Goal: Task Accomplishment & Management: Manage account settings

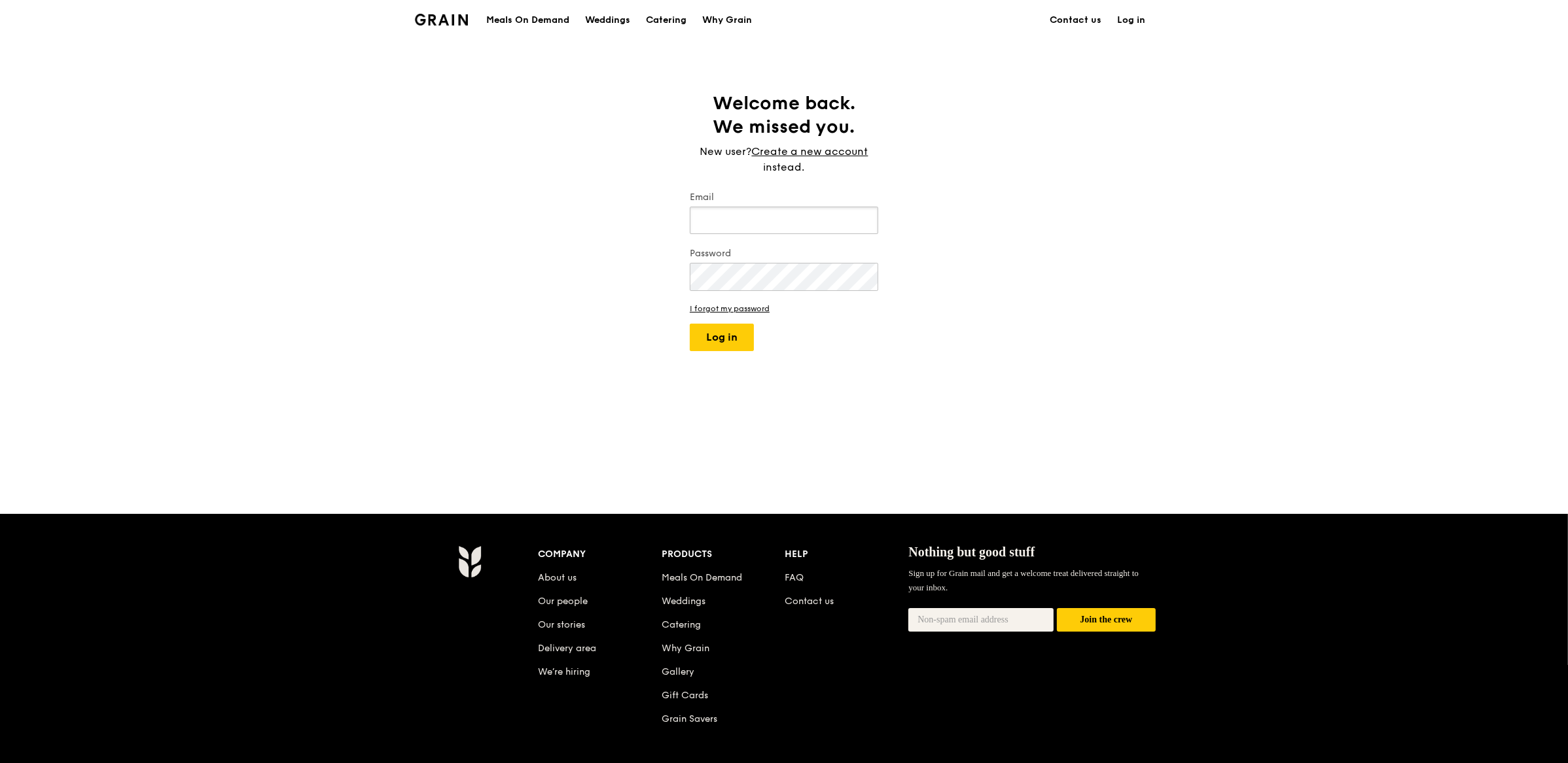
type input "eliza@grain.com.sg"
click at [713, 331] on button "Log in" at bounding box center [722, 337] width 64 height 27
select select "100"
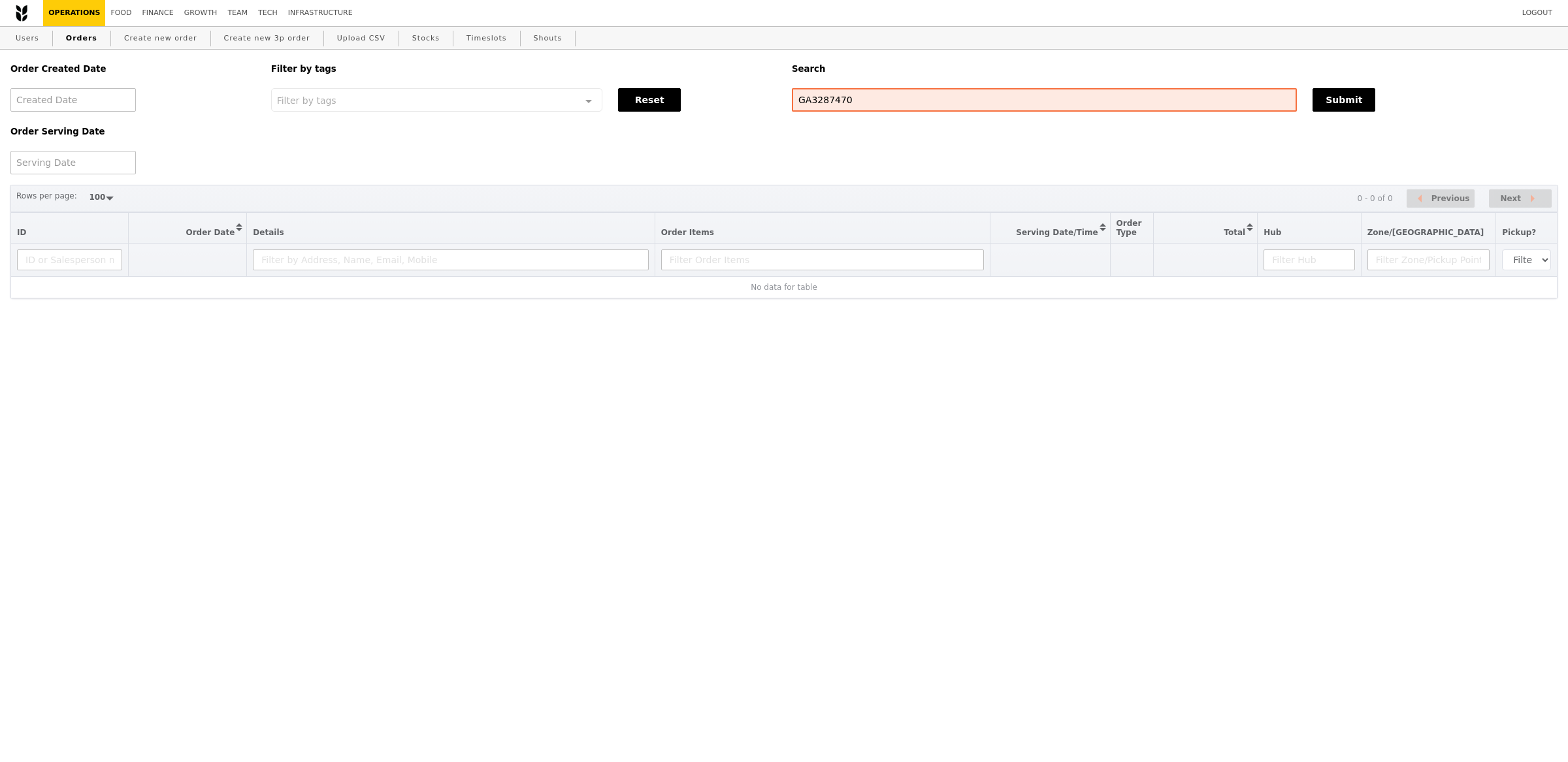
select select "100"
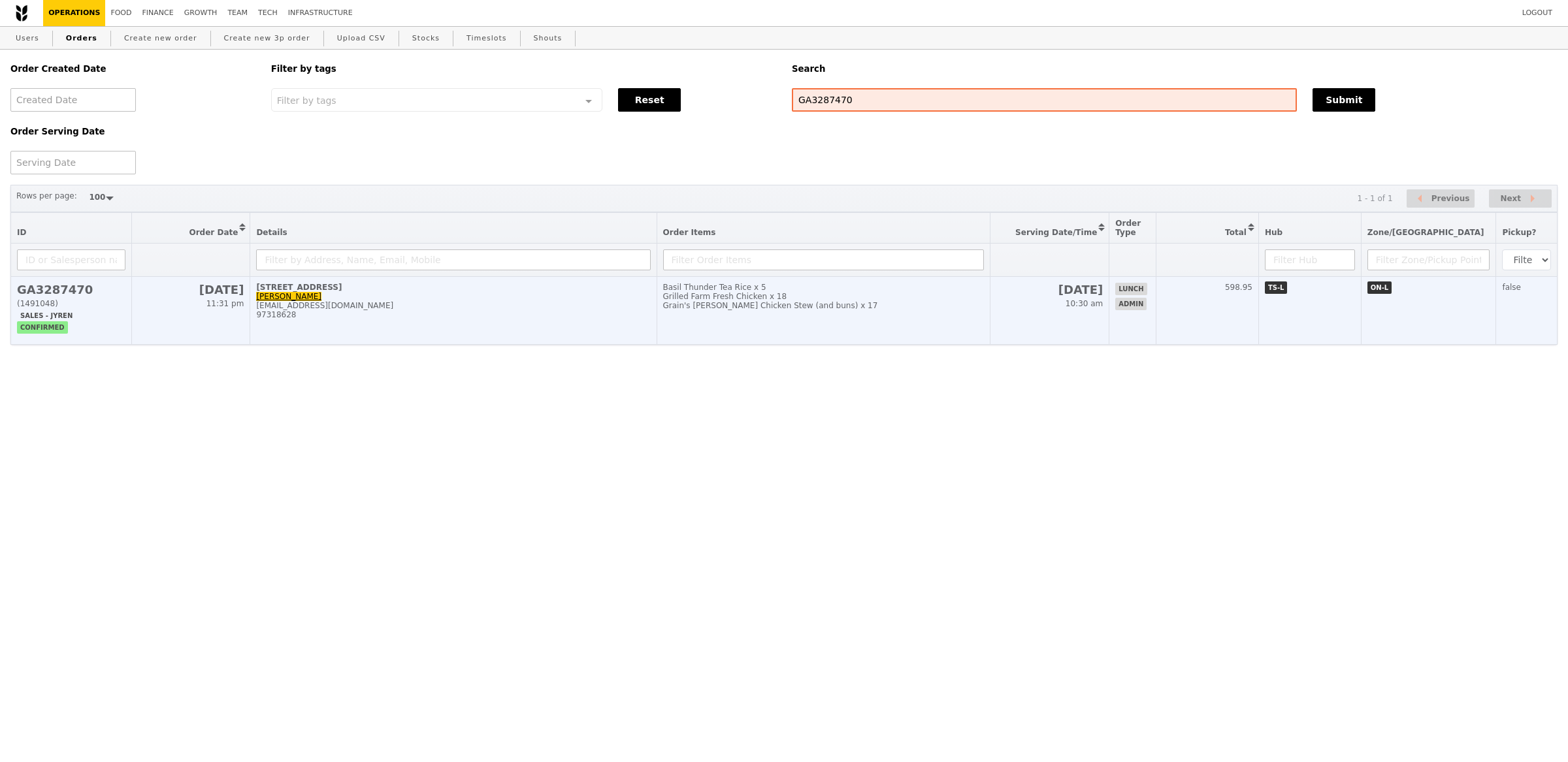
click at [474, 311] on div "97318628" at bounding box center [452, 314] width 394 height 9
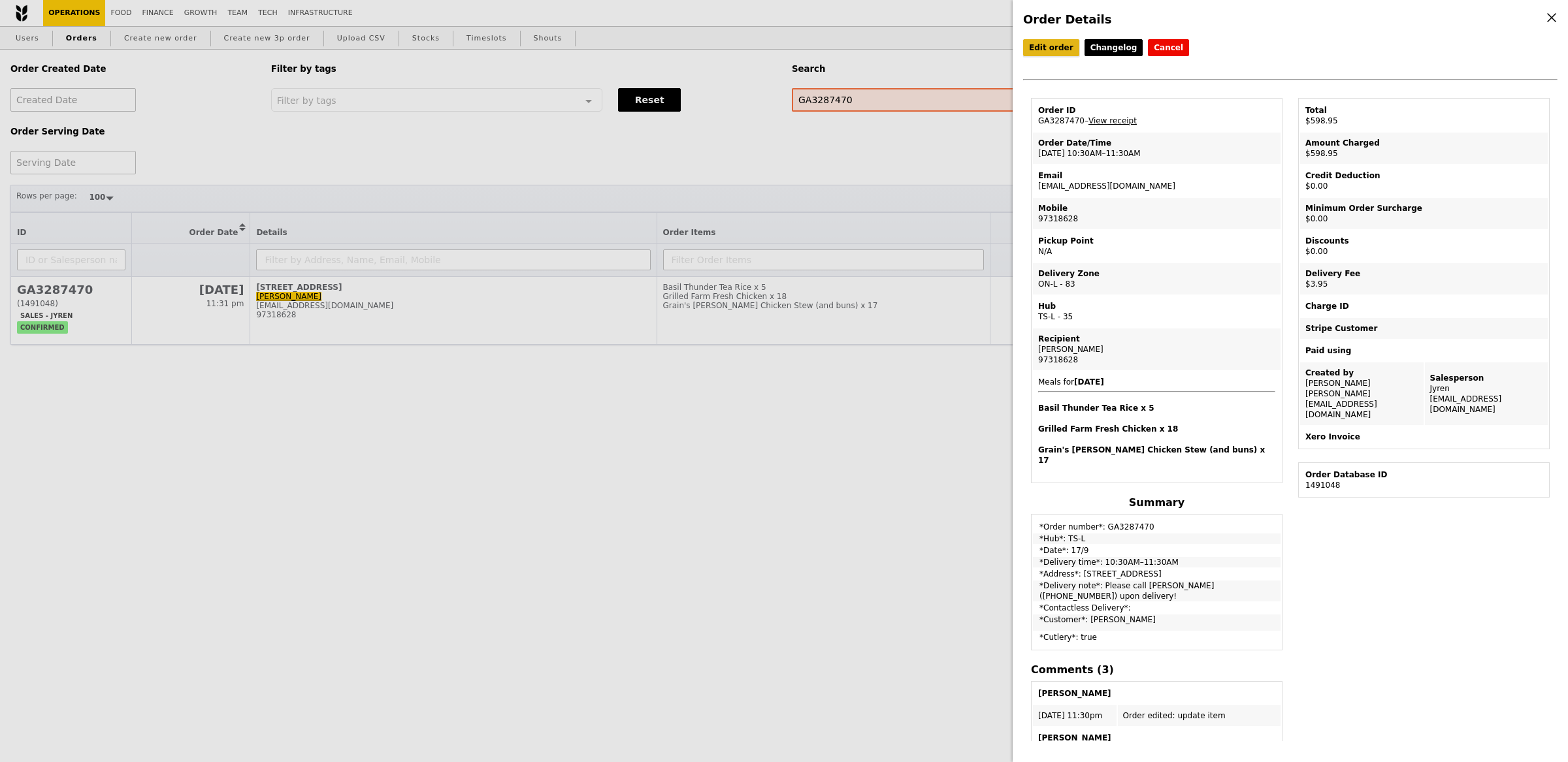
click at [1039, 45] on link "Edit order" at bounding box center [1051, 47] width 56 height 17
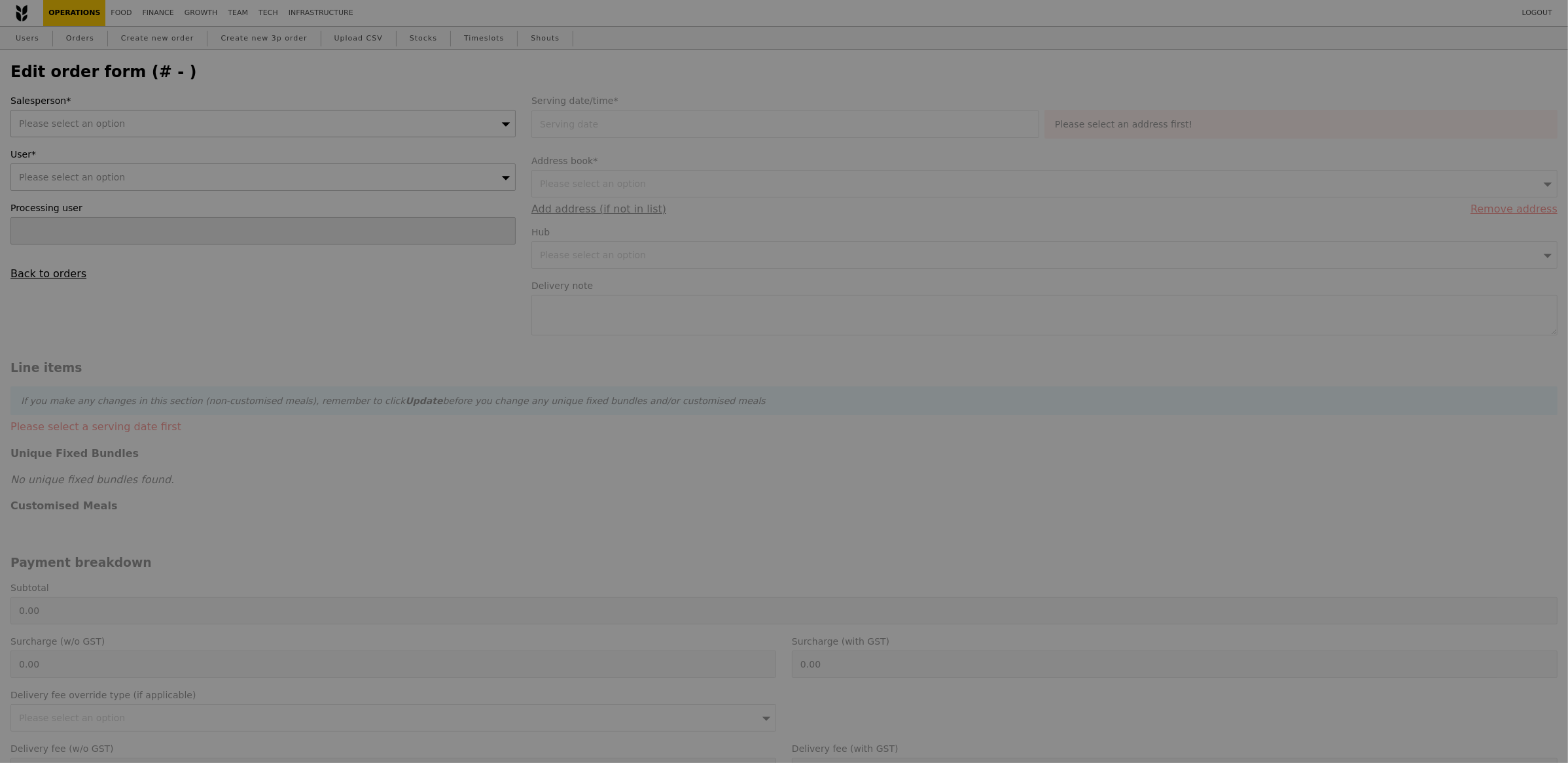
type input "[PERSON_NAME]"
type input "[DATE]"
type textarea "Please call [PERSON_NAME] ([PHONE_NUMBER]) upon delivery!"
type input "595.00"
type input "3.62"
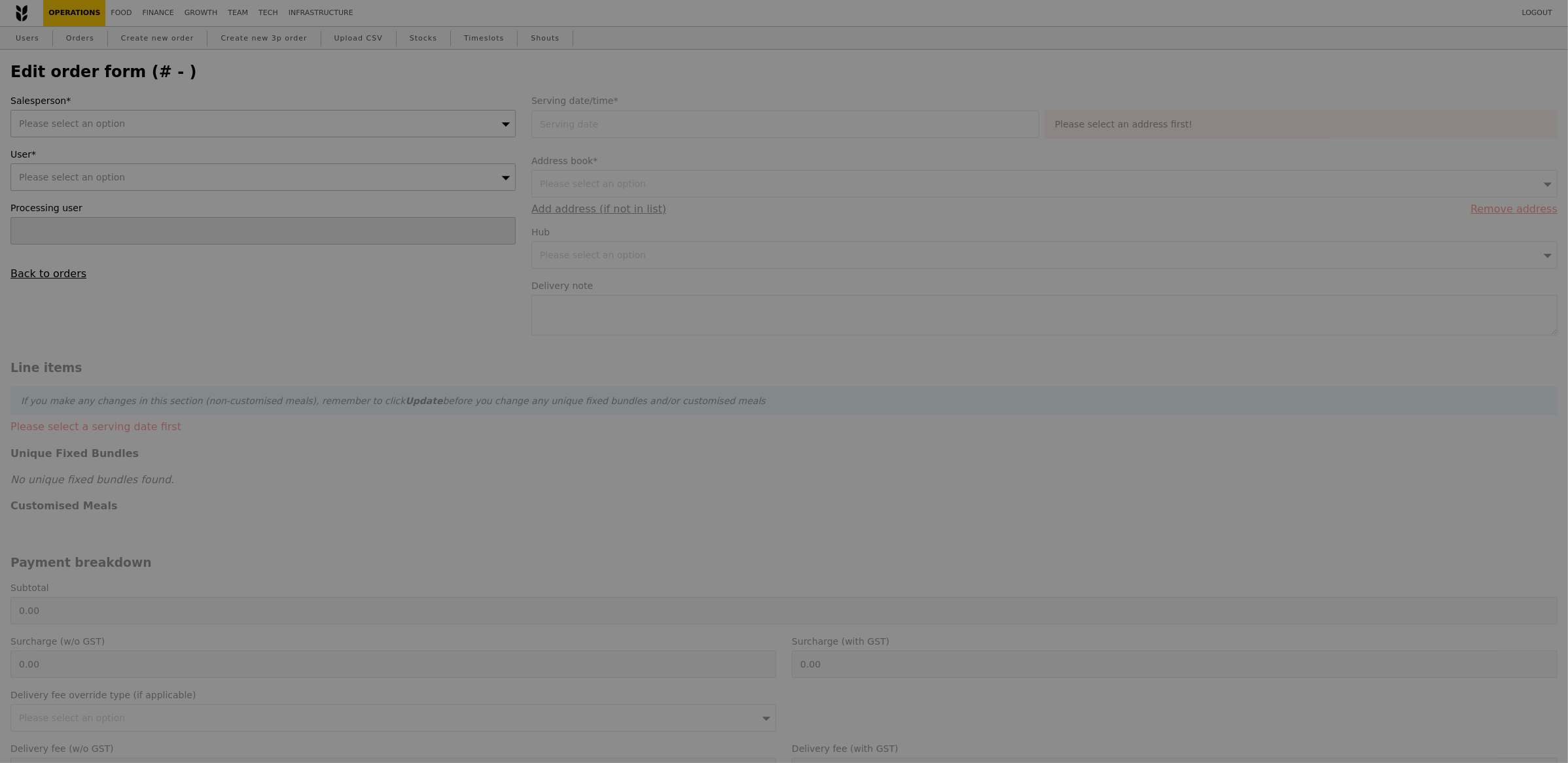
type input "3.95"
type input "598.95"
type input "Loading..."
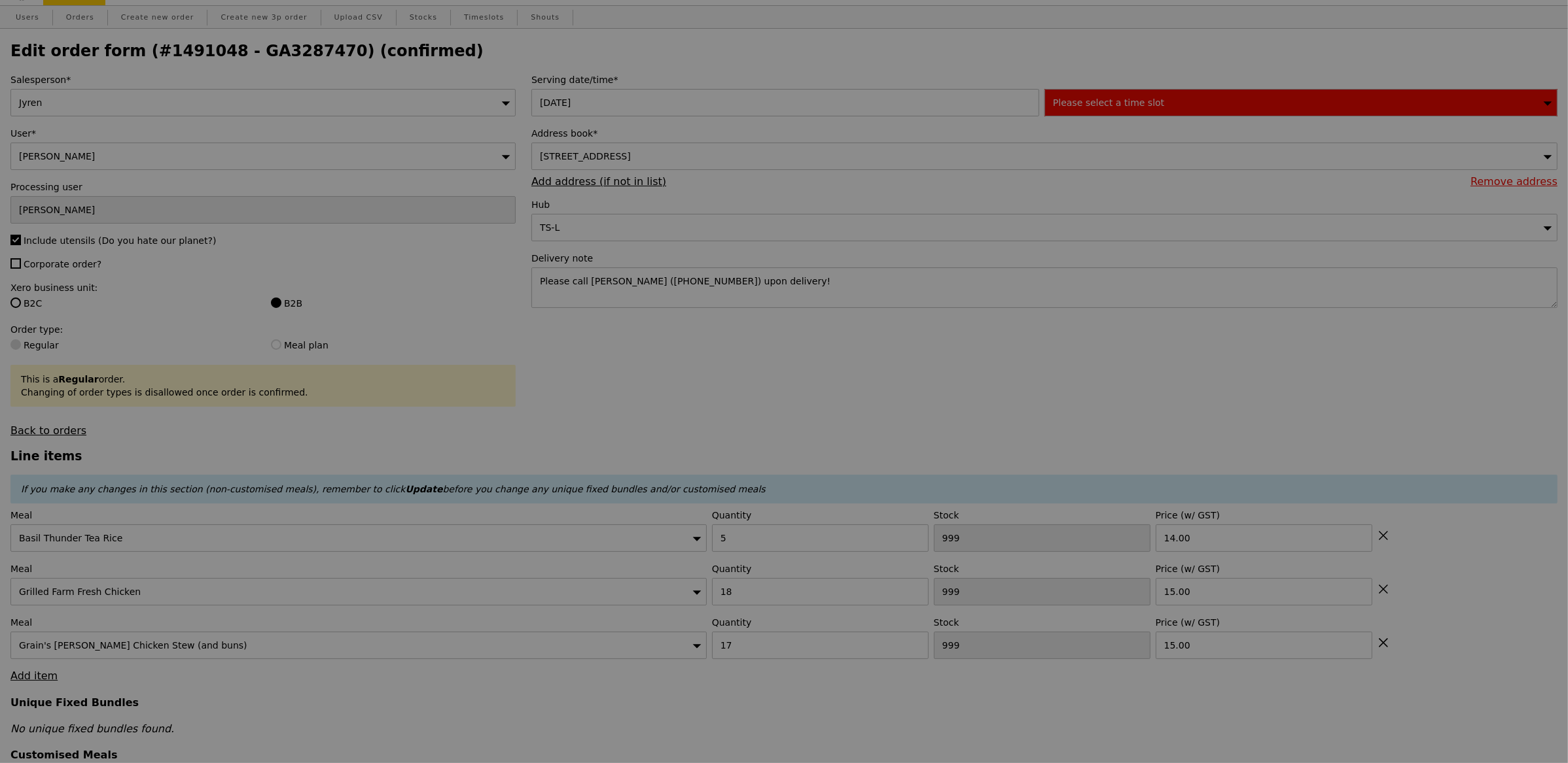
type input "476"
type input "431"
type input "473"
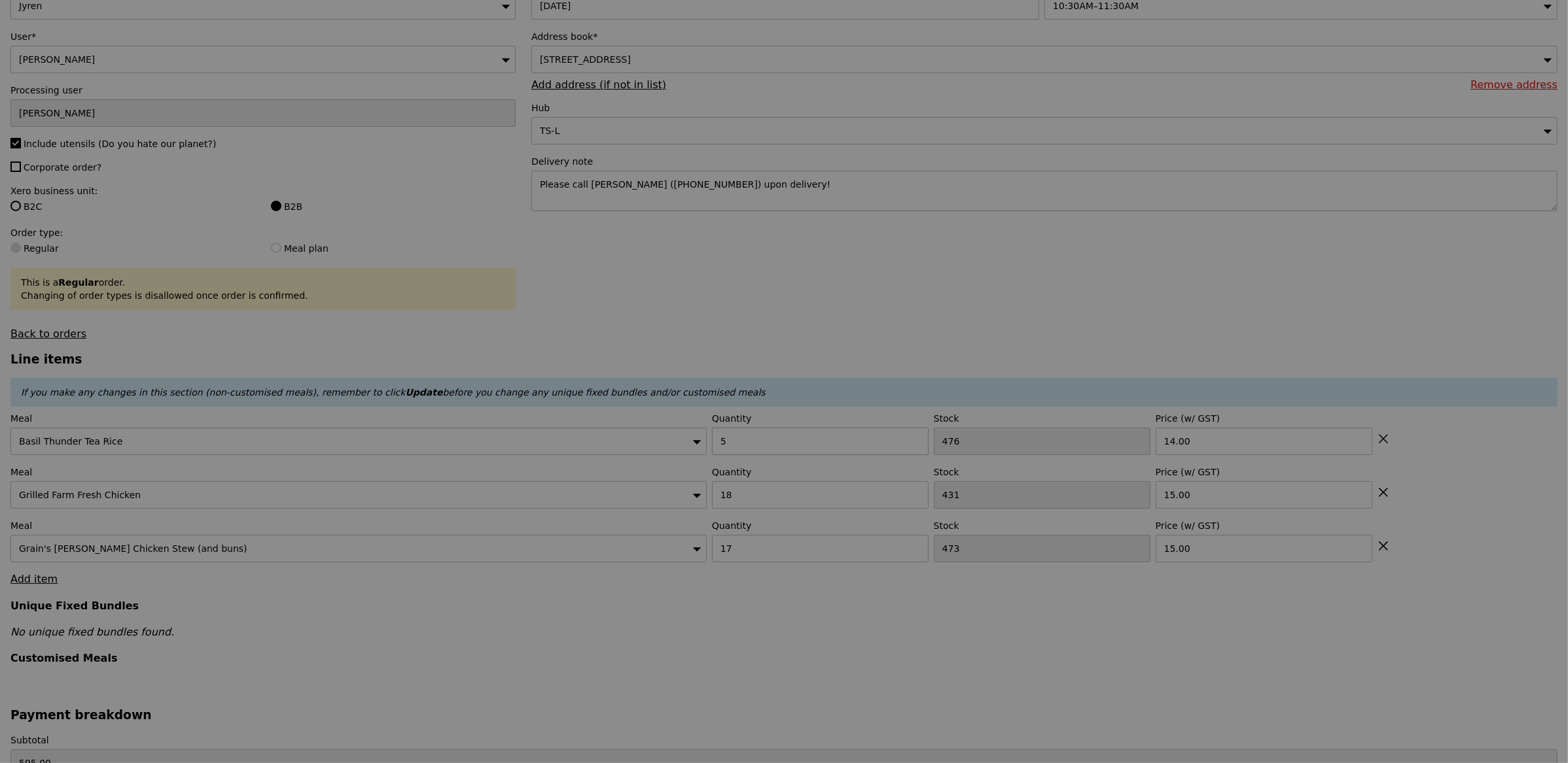
type input "Update"
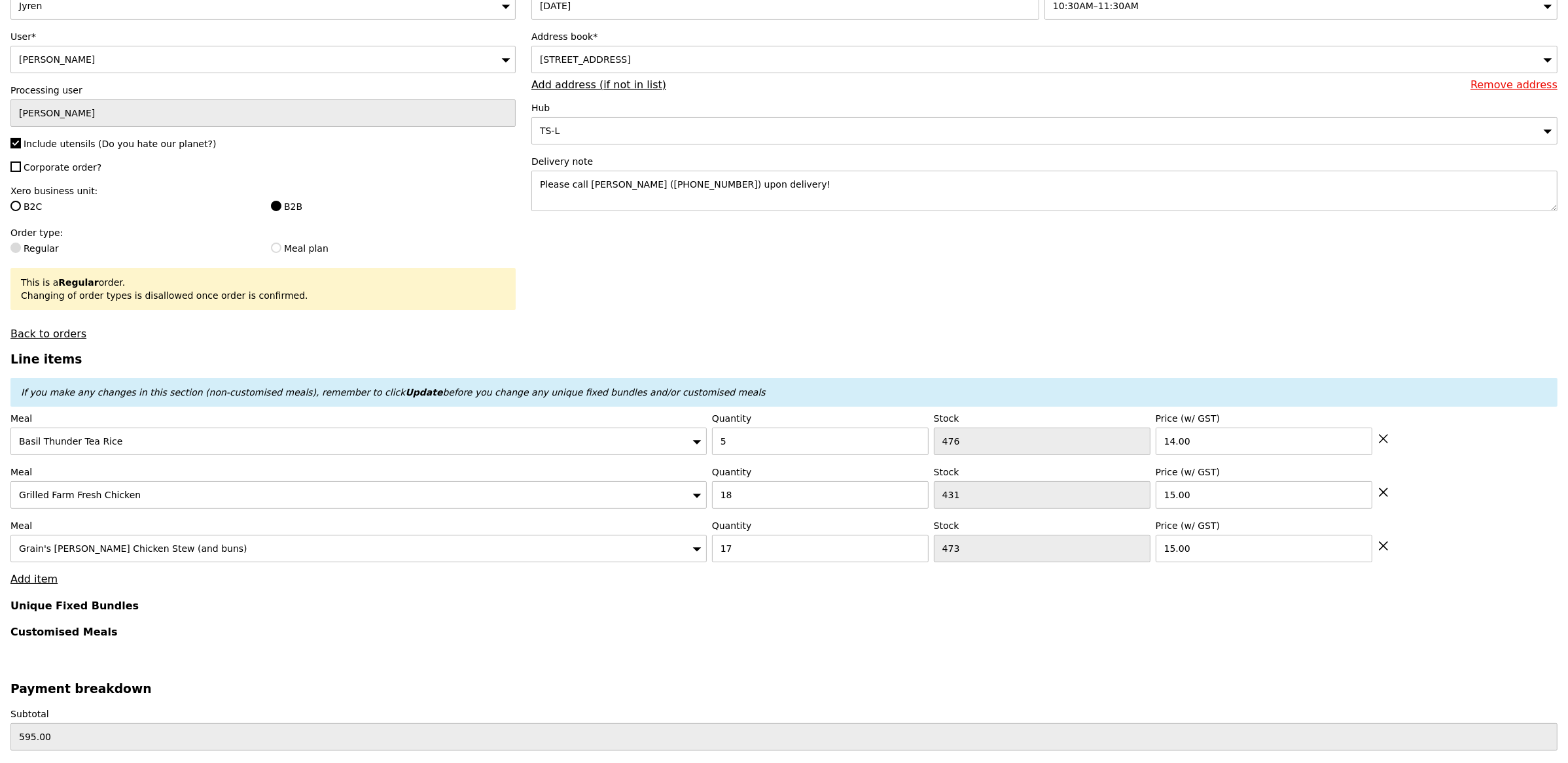
scroll to position [144, 0]
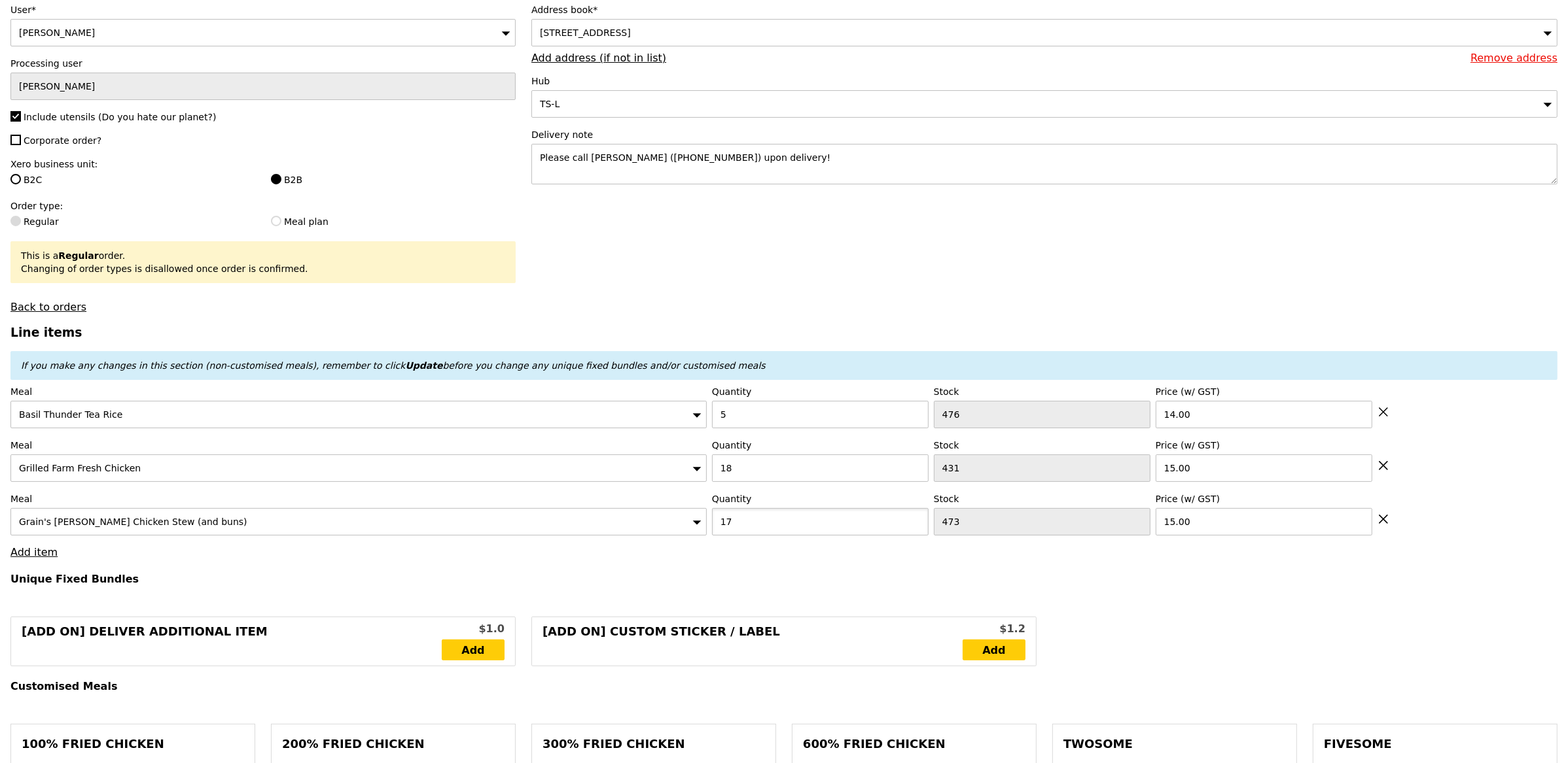
click at [680, 515] on div "Meal Grain's [PERSON_NAME] Chicken Stew (and buns) Quantity 17 Stock 473 Price …" at bounding box center [784, 514] width 1547 height 43
type input "20"
click at [695, 585] on h4 "Unique Fixed Bundles" at bounding box center [784, 579] width 1547 height 12
type input "Loading..."
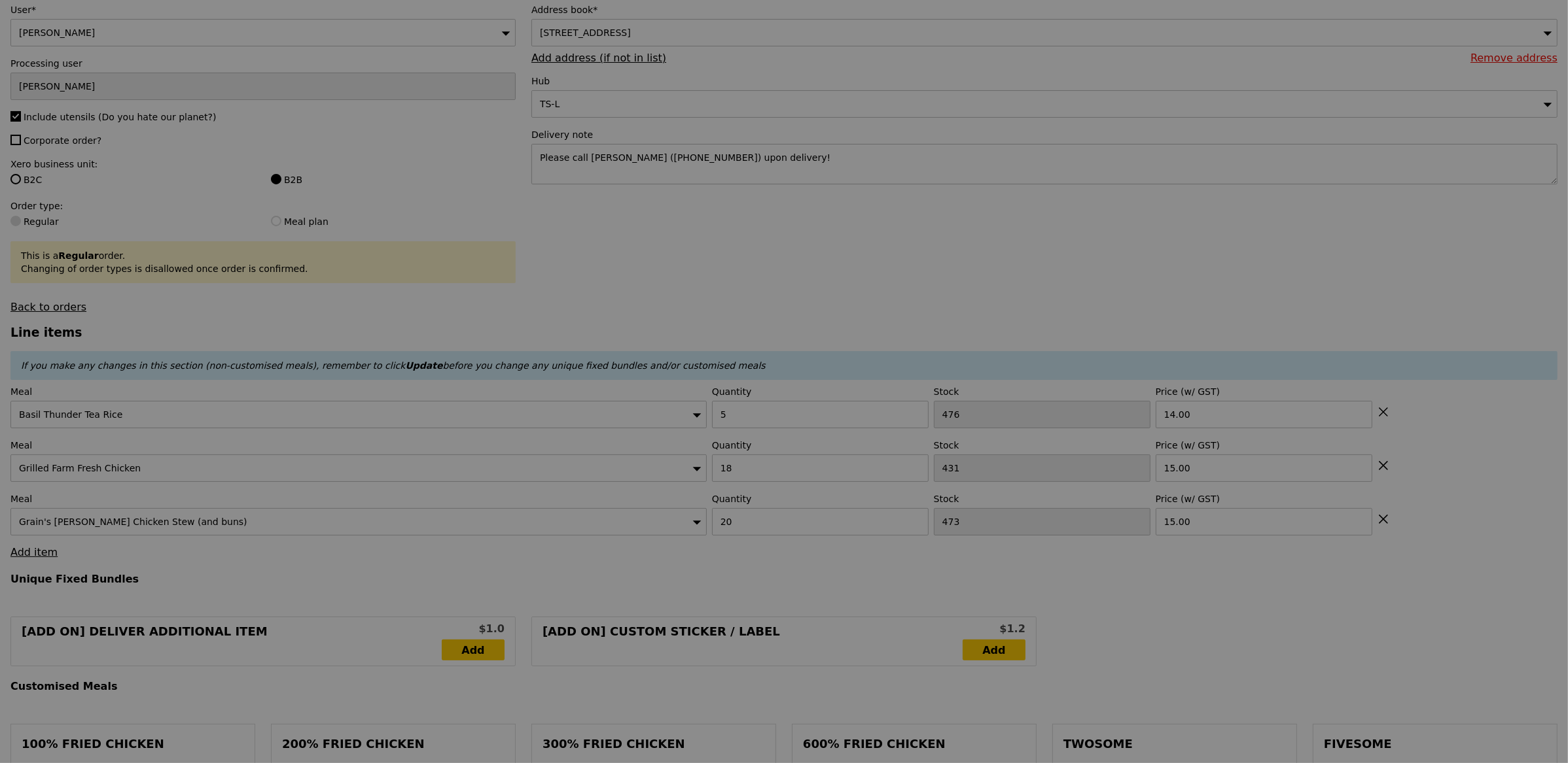
type input "0.00"
type input "3.95"
type input "Update"
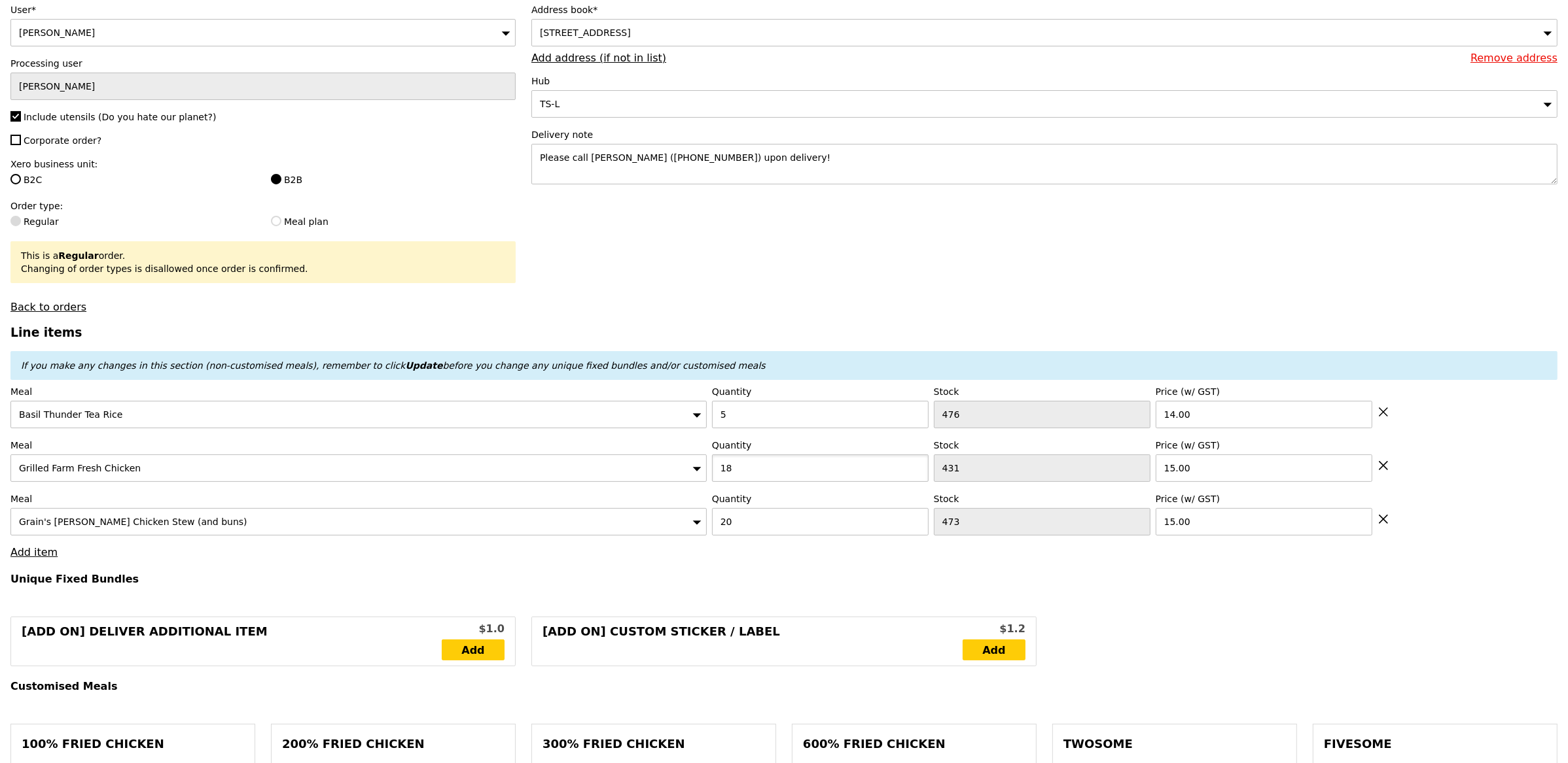
drag, startPoint x: 740, startPoint y: 475, endPoint x: 685, endPoint y: 481, distance: 55.3
click at [686, 480] on div "Meal Grilled Farm Fresh Chicken Quantity 18 Stock 431 Price (w/ GST) 15.00" at bounding box center [784, 460] width 1547 height 43
type input "1"
type input "20"
click at [811, 582] on h4 "Unique Fixed Bundles" at bounding box center [784, 579] width 1547 height 12
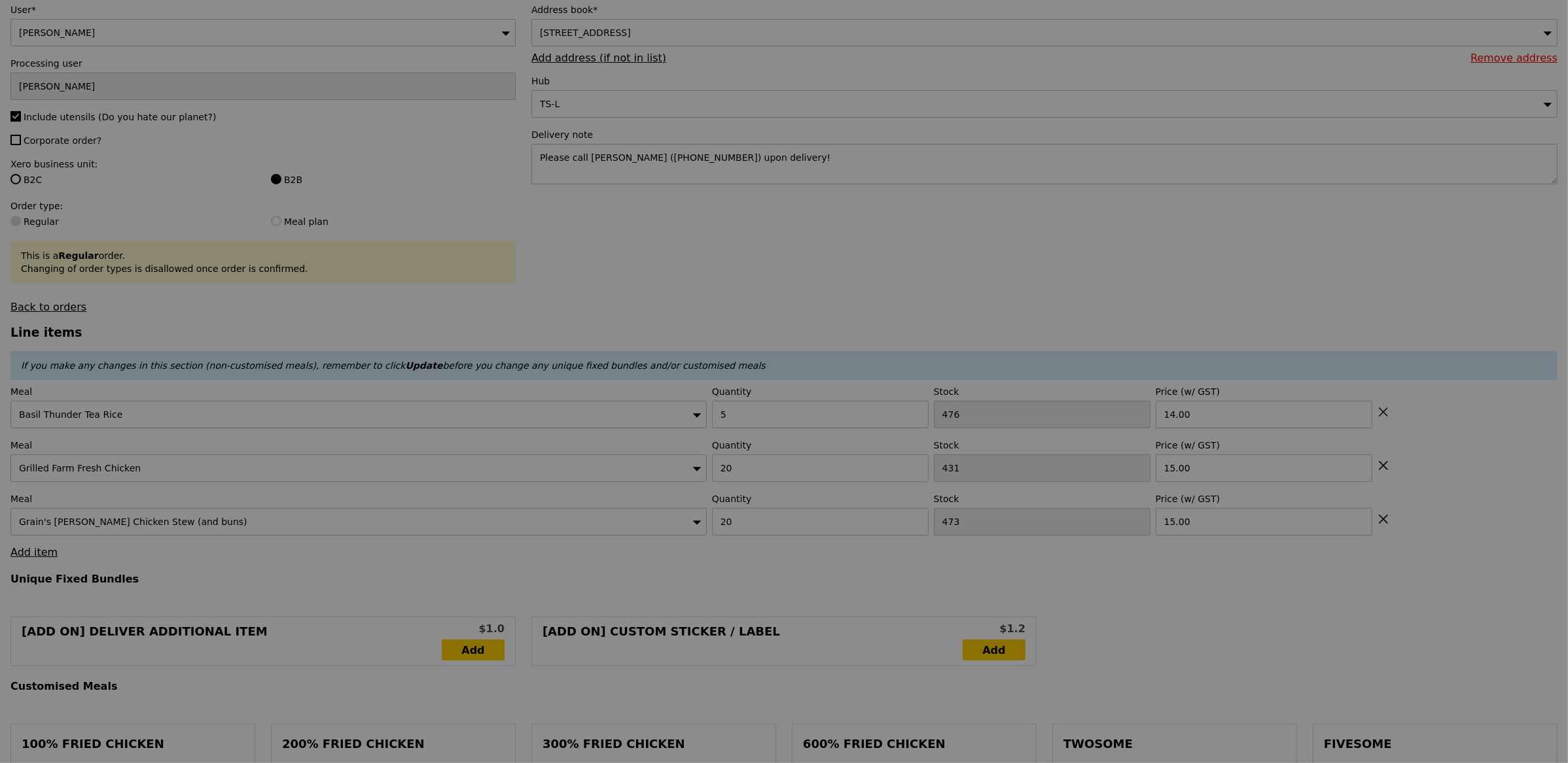
type input "Update"
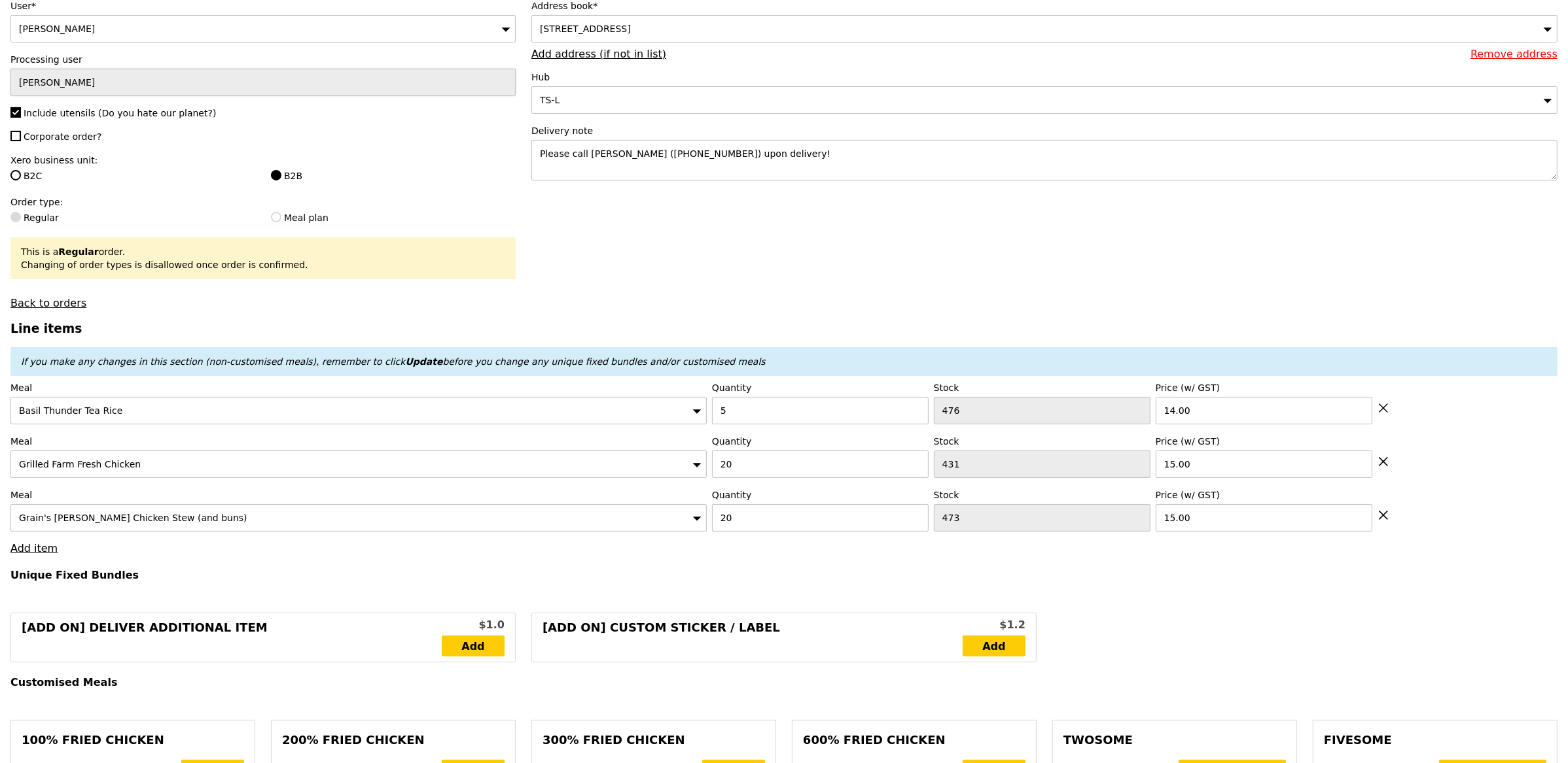
scroll to position [52, 0]
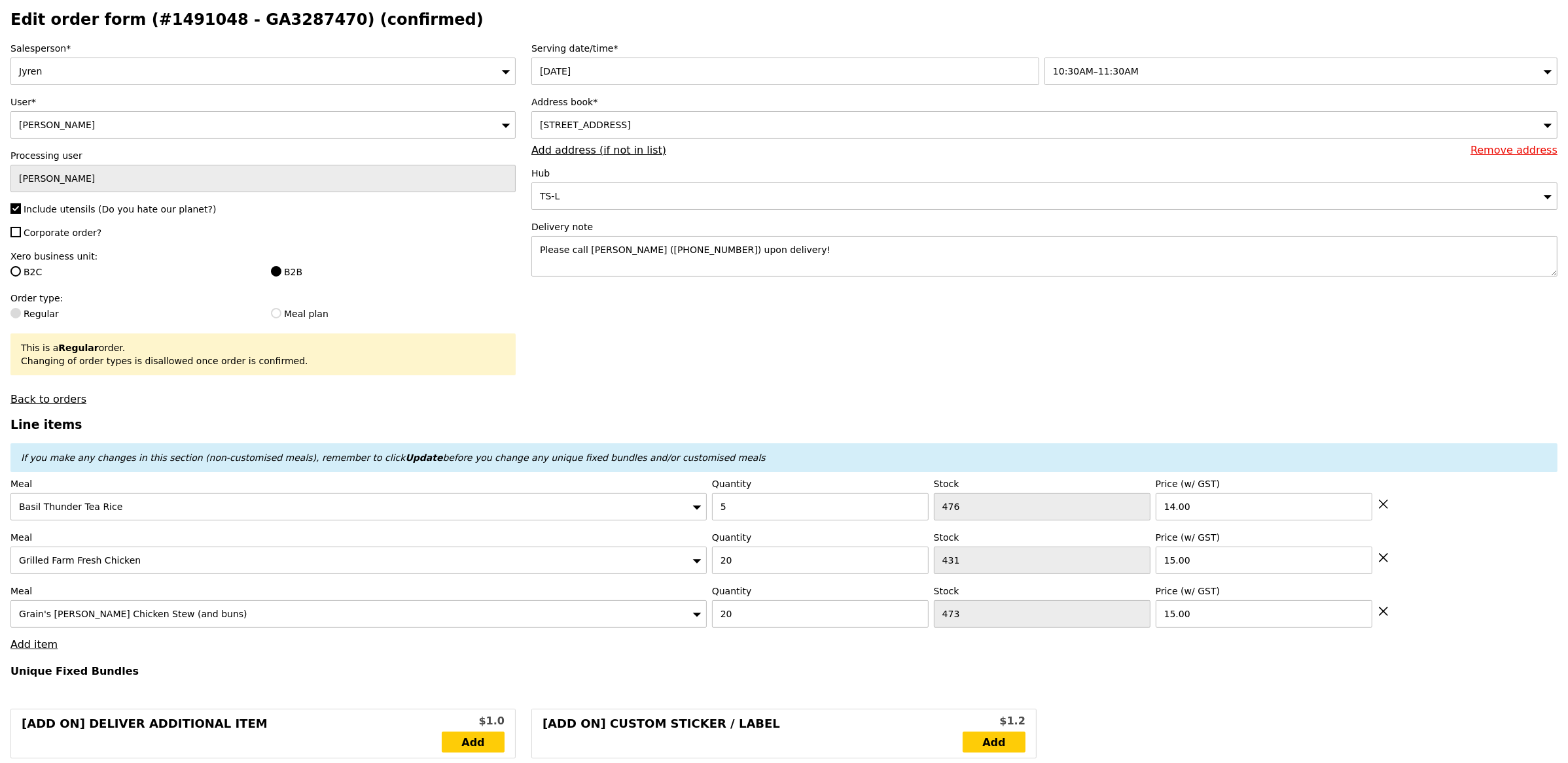
click at [49, 221] on div "Salesperson* Jyren User* [PERSON_NAME] Processing user [PERSON_NAME] Include ut…" at bounding box center [263, 224] width 521 height 363
click at [53, 231] on span "Corporate order?" at bounding box center [62, 232] width 78 height 10
click at [21, 231] on input "Corporate order?" at bounding box center [15, 232] width 10 height 10
checkbox input "true"
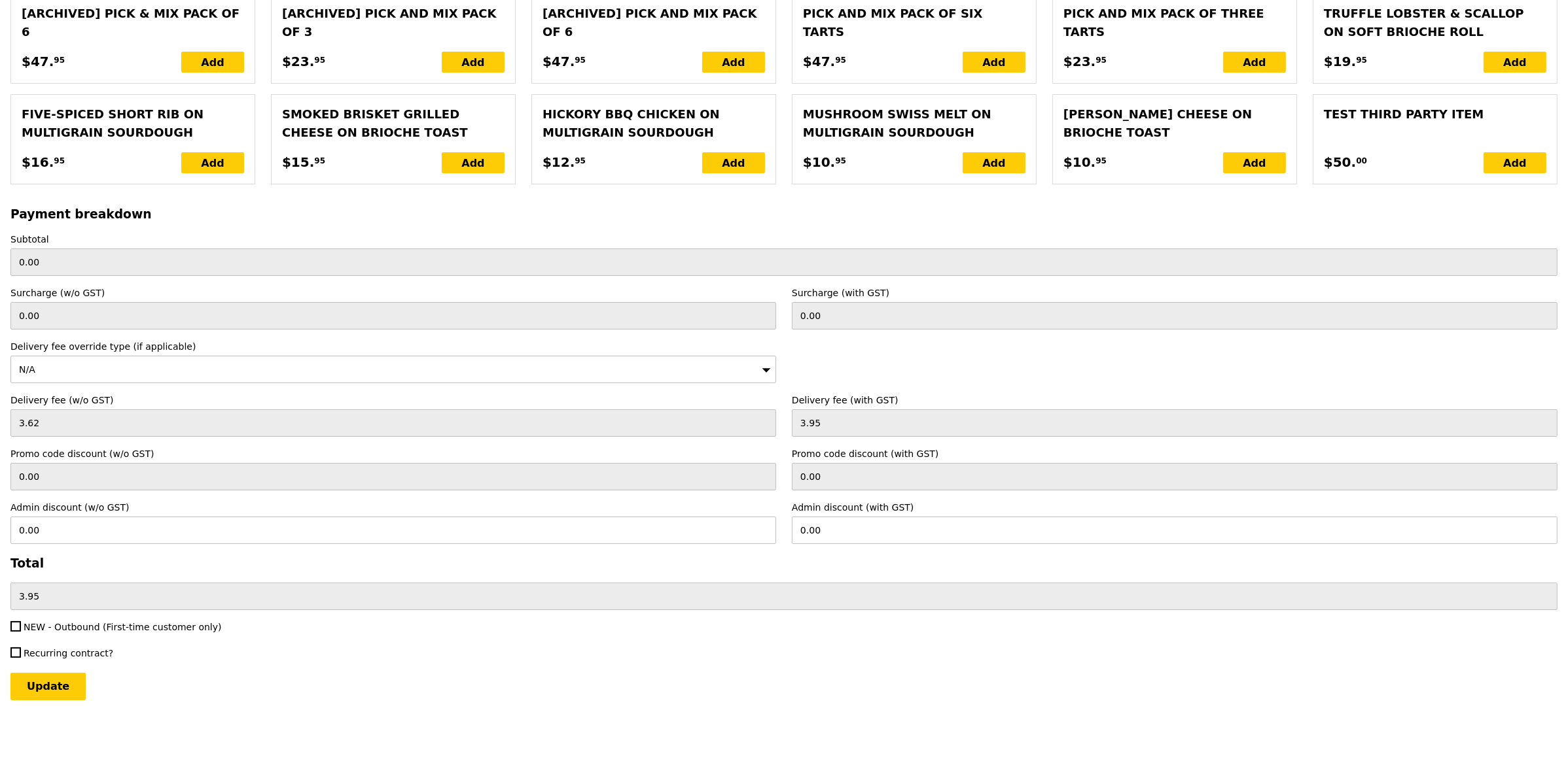
scroll to position [2644, 0]
click at [26, 682] on input "Update" at bounding box center [48, 686] width 76 height 27
type input "Loading..."
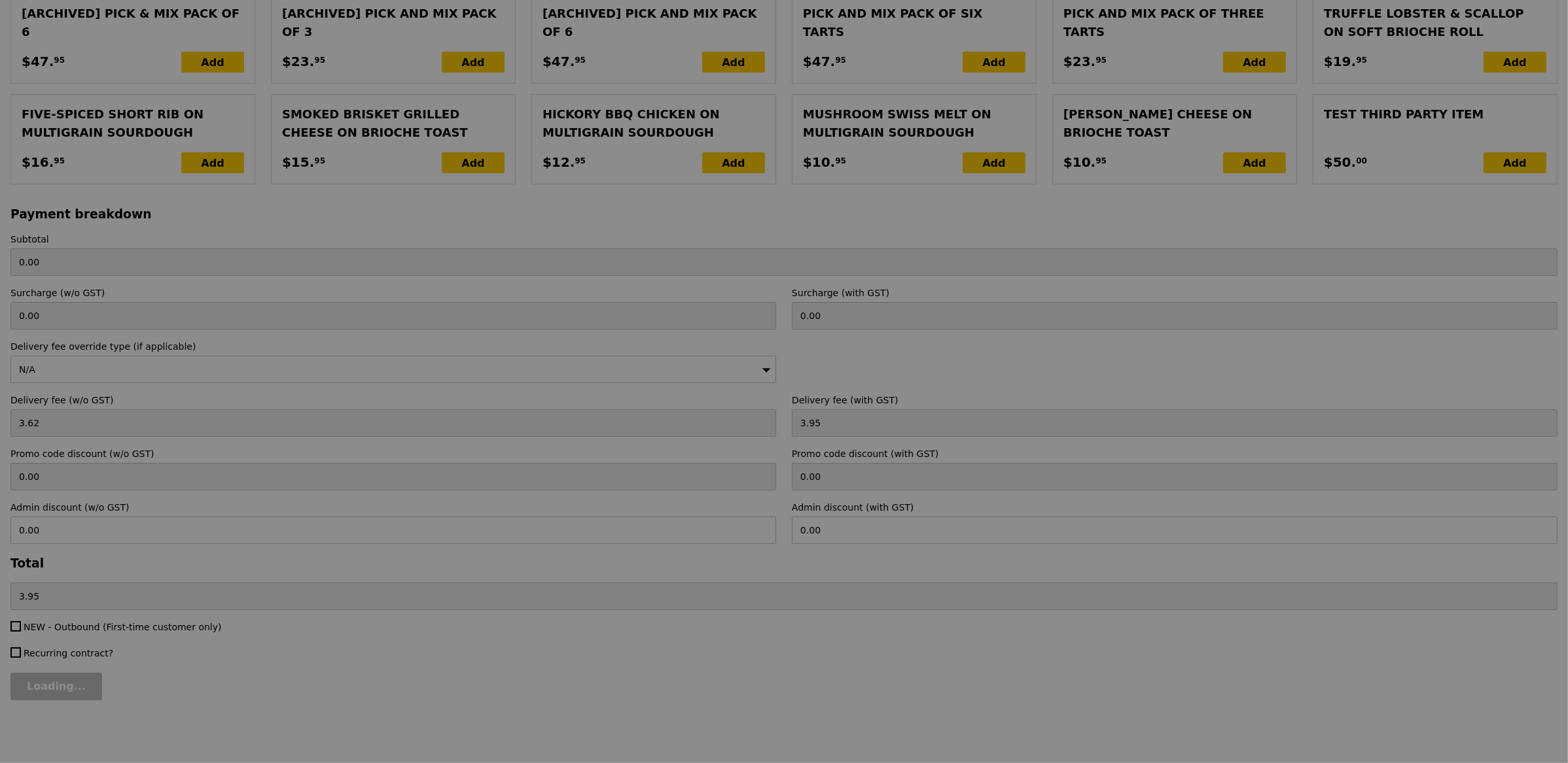
type input "670.00"
type input "673.95"
type input "Update"
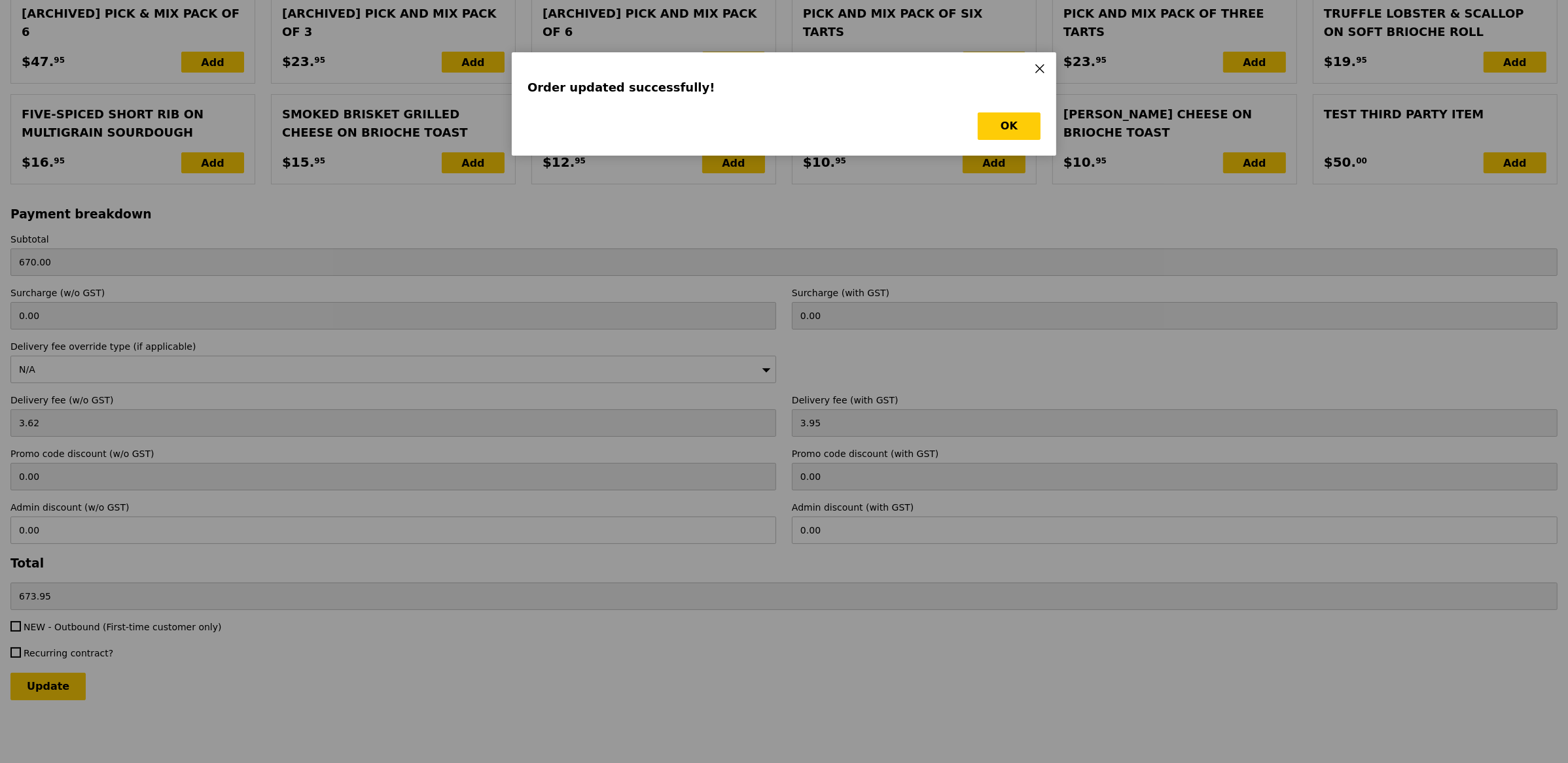
scroll to position [0, 0]
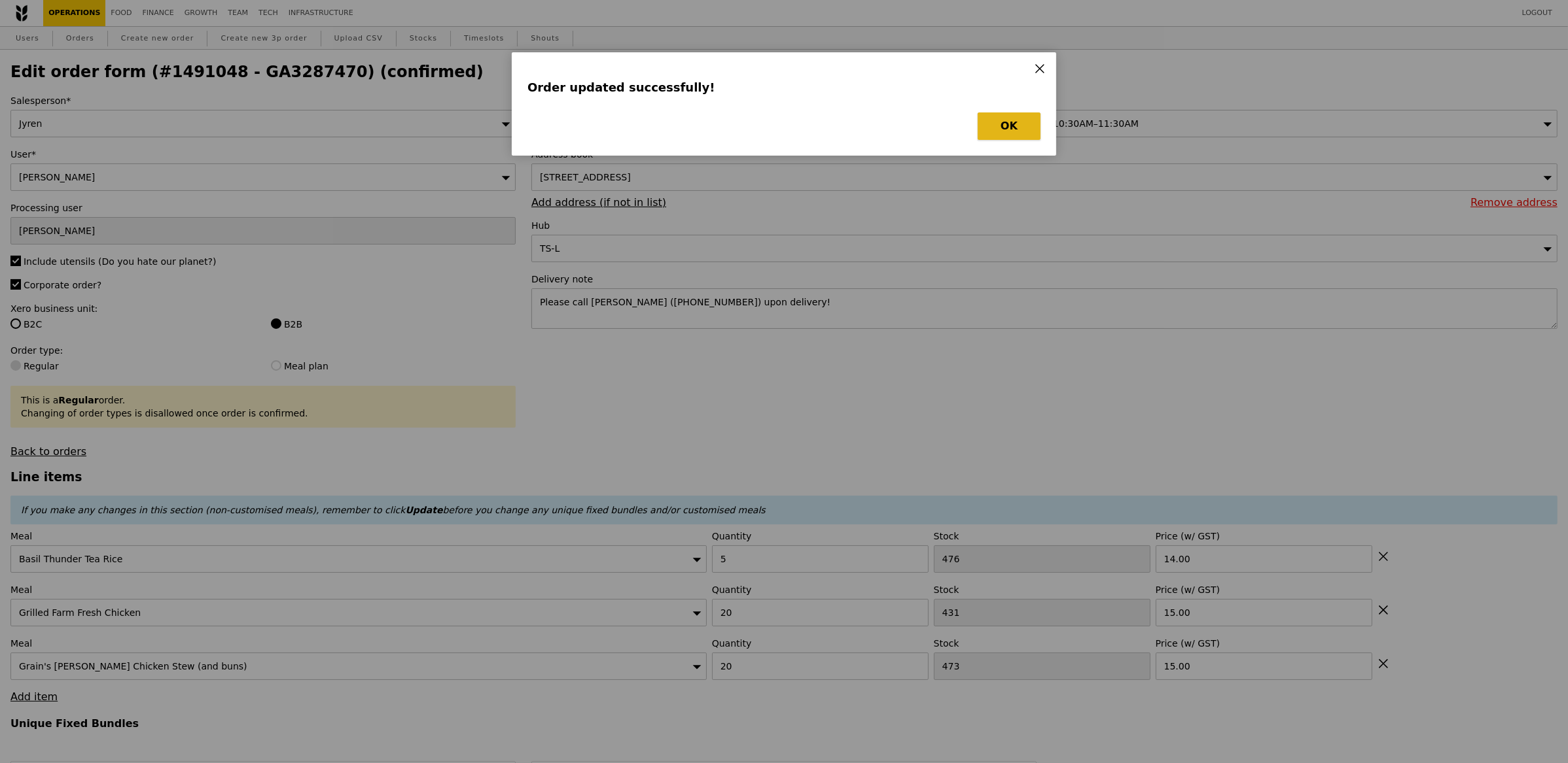
click at [990, 132] on button "OK" at bounding box center [1009, 126] width 62 height 27
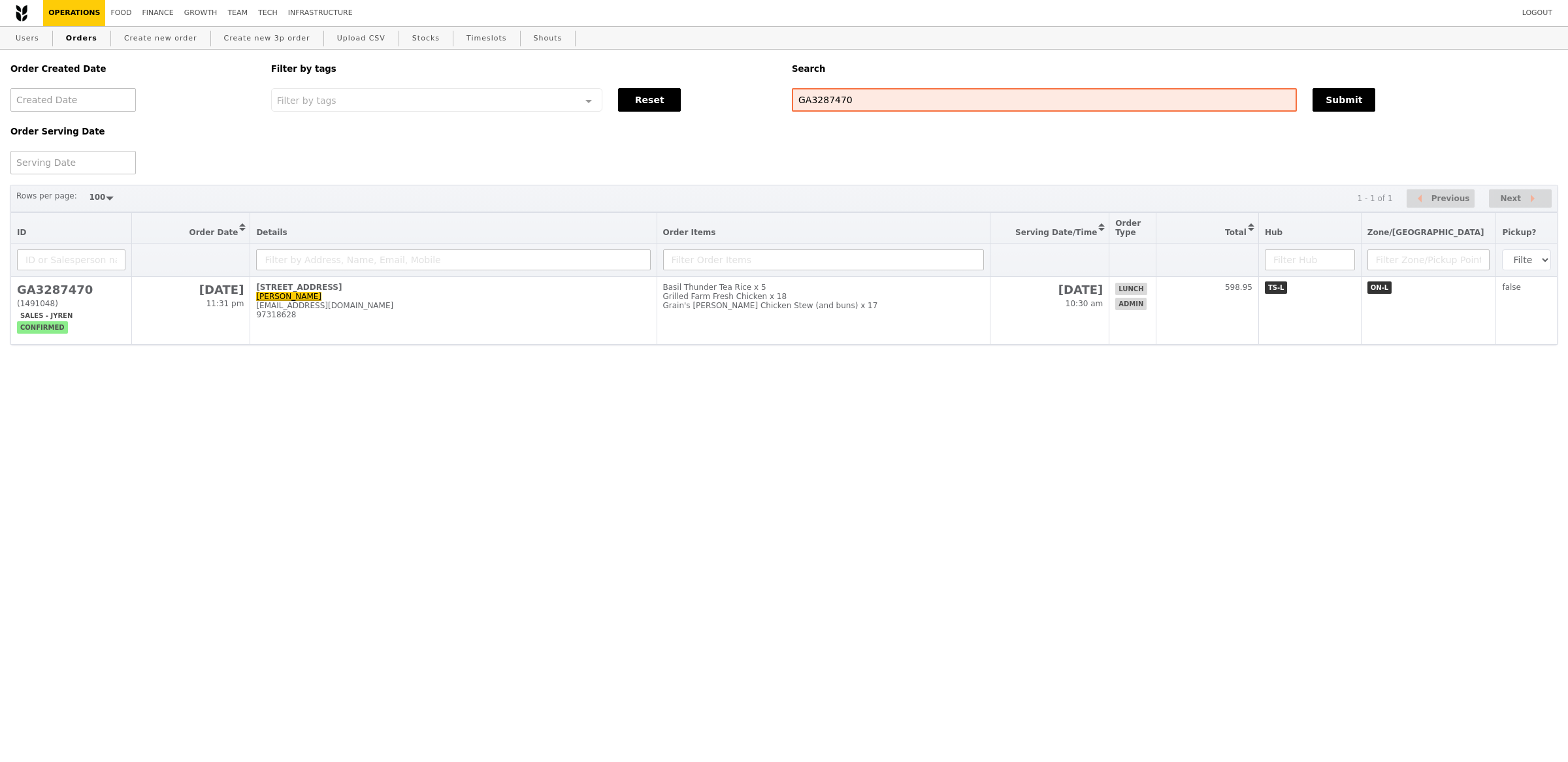
select select "100"
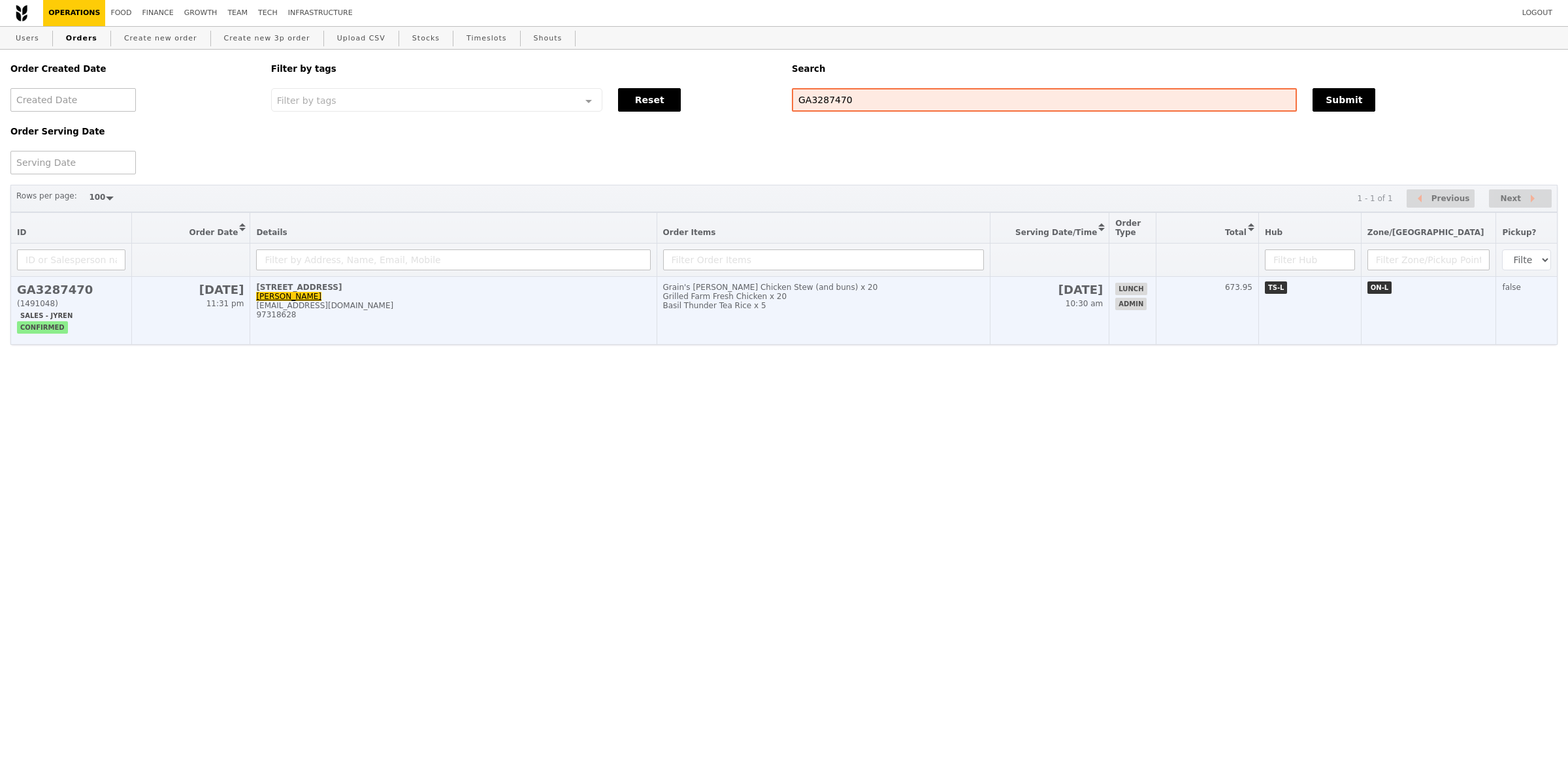
click at [855, 336] on td "Grain's Curry Chicken Stew (and buns) x 20 Grilled Farm Fresh Chicken x 20 Basi…" at bounding box center [824, 311] width 334 height 68
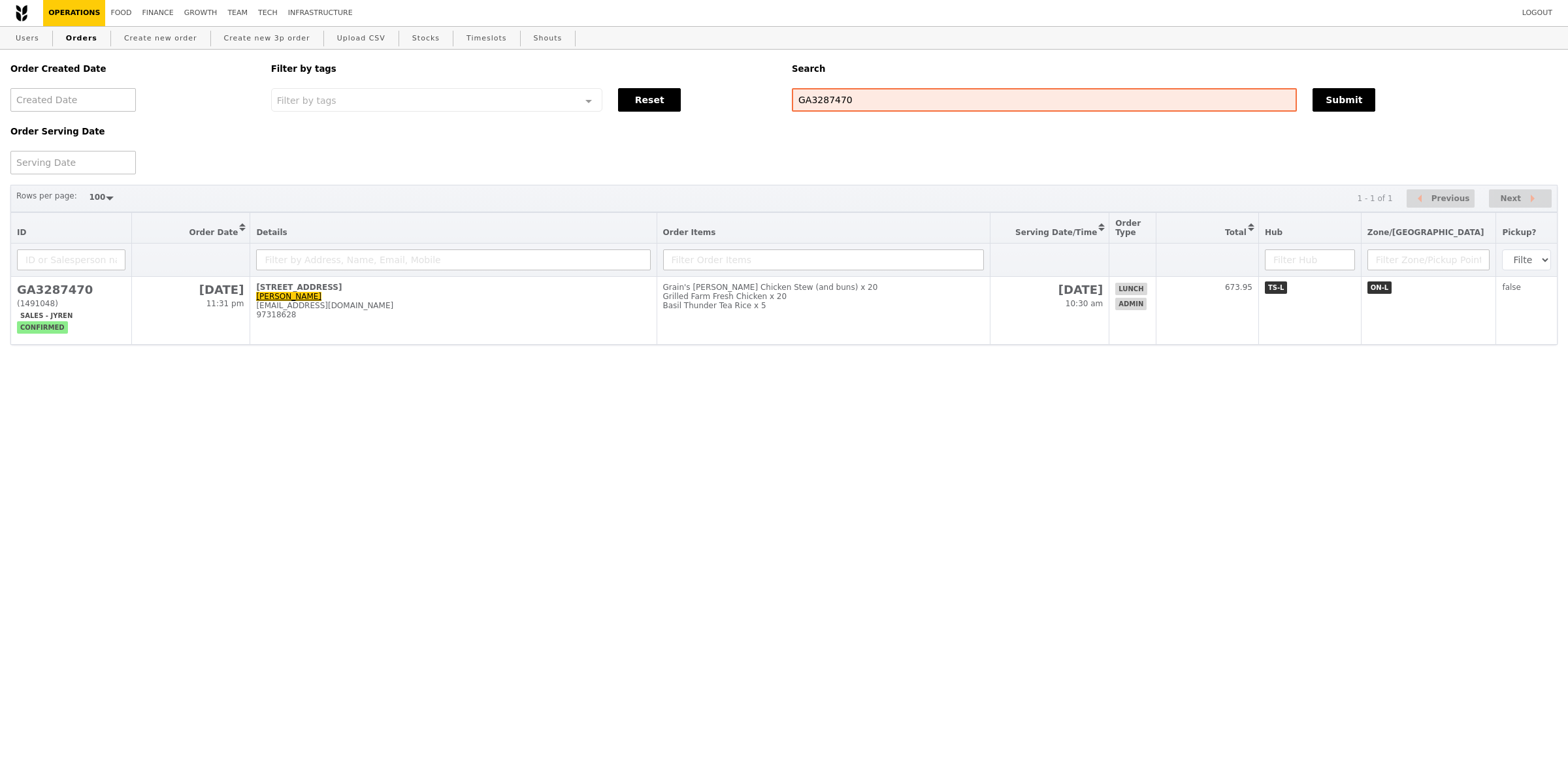
select select "100"
